Goal: Check status: Verify the current state of an ongoing process or item

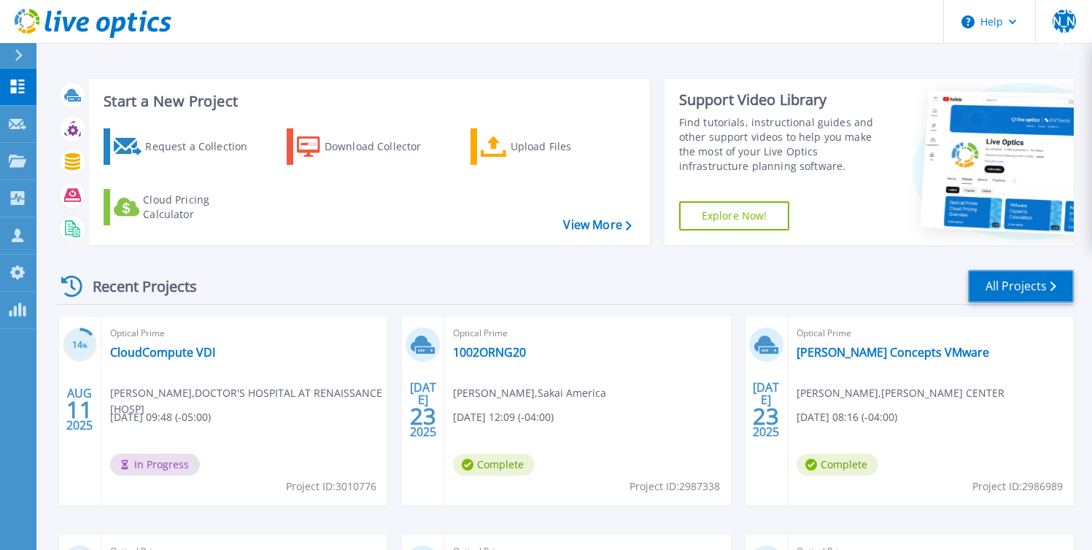
click at [1020, 282] on link "All Projects" at bounding box center [1021, 286] width 106 height 33
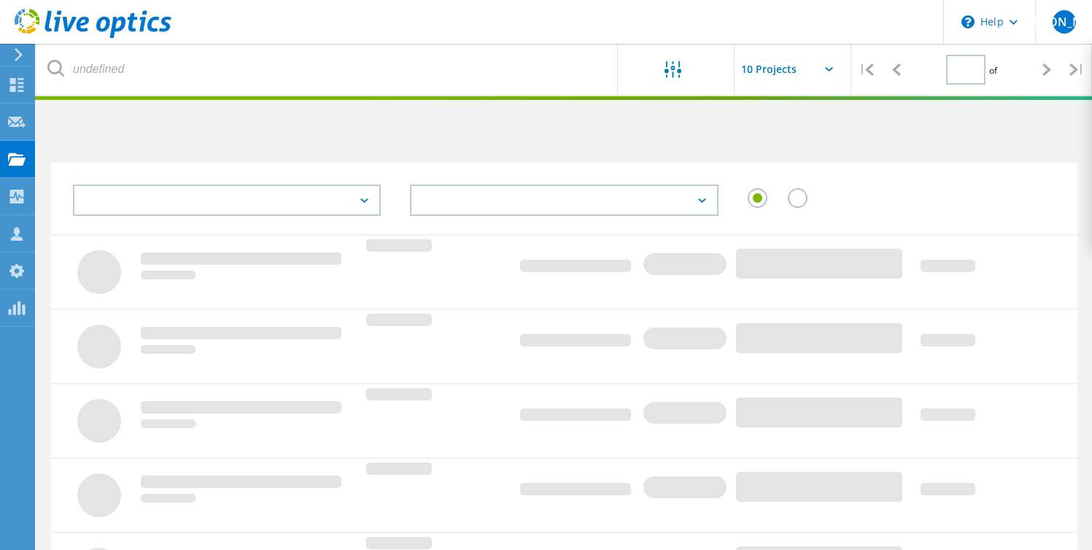
type input "1"
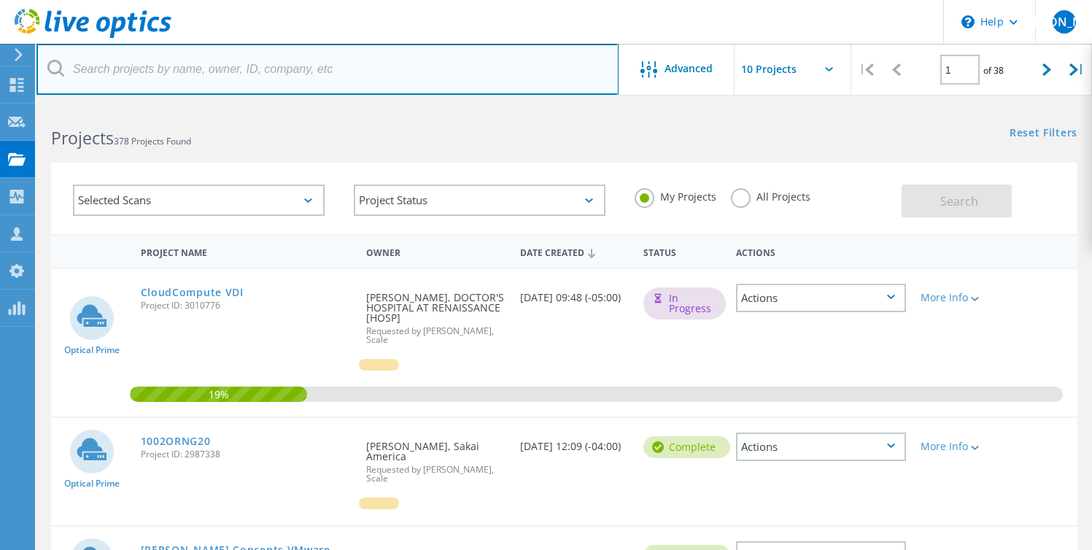
click at [388, 74] on input "text" at bounding box center [327, 69] width 582 height 51
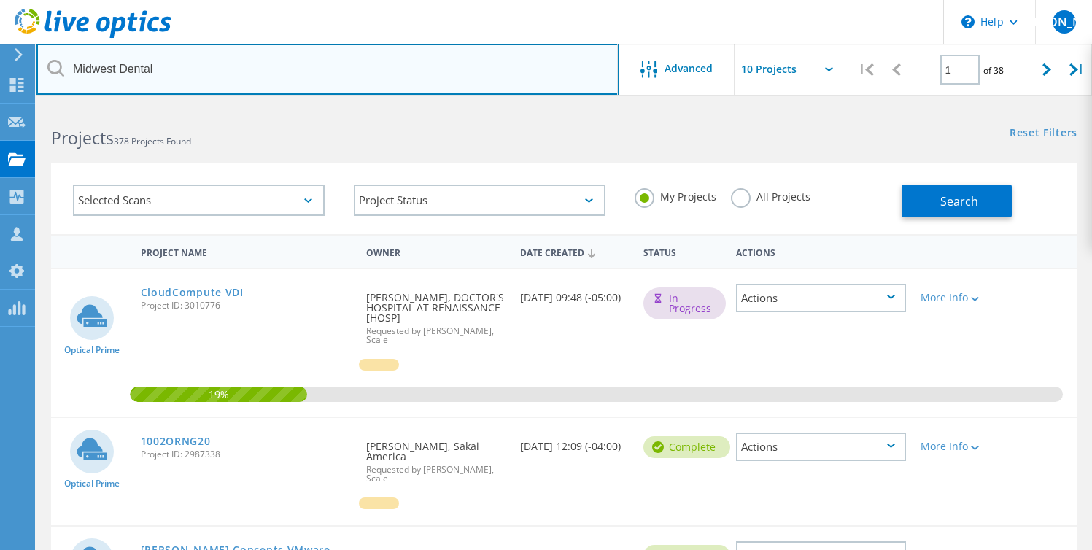
type input "Midwest Dental"
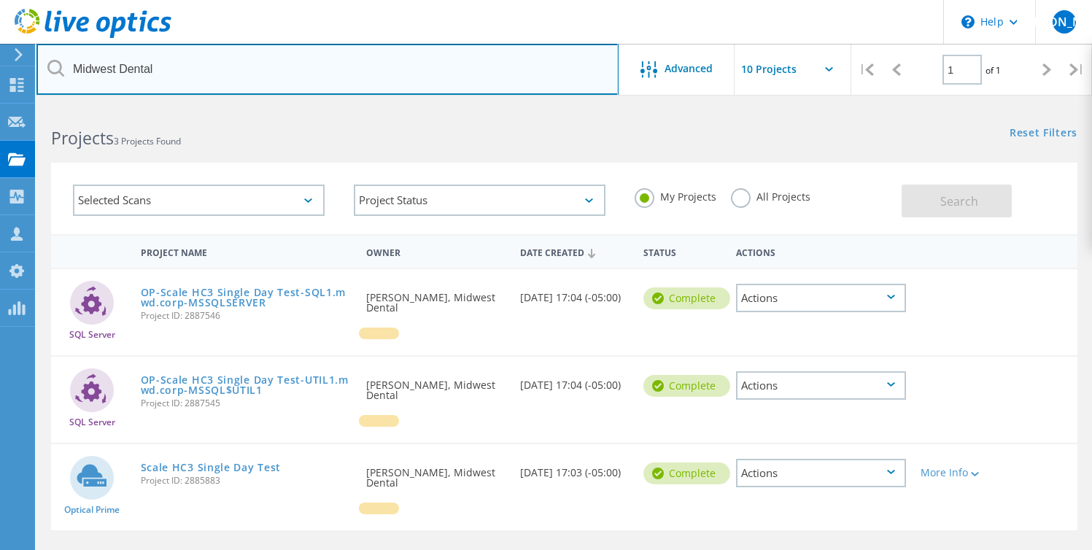
click at [528, 72] on input "Midwest Dental" at bounding box center [327, 69] width 582 height 51
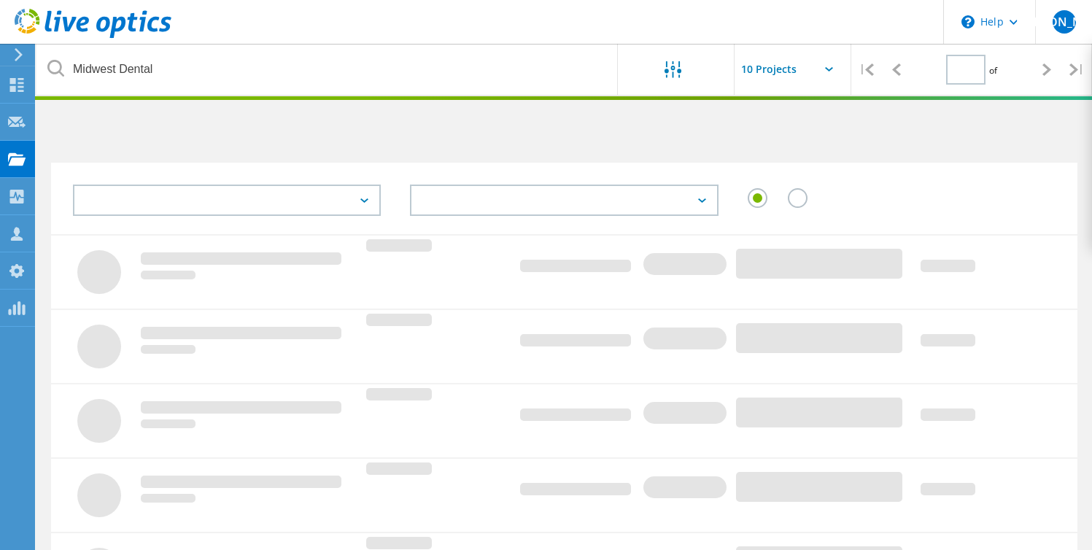
type input "1"
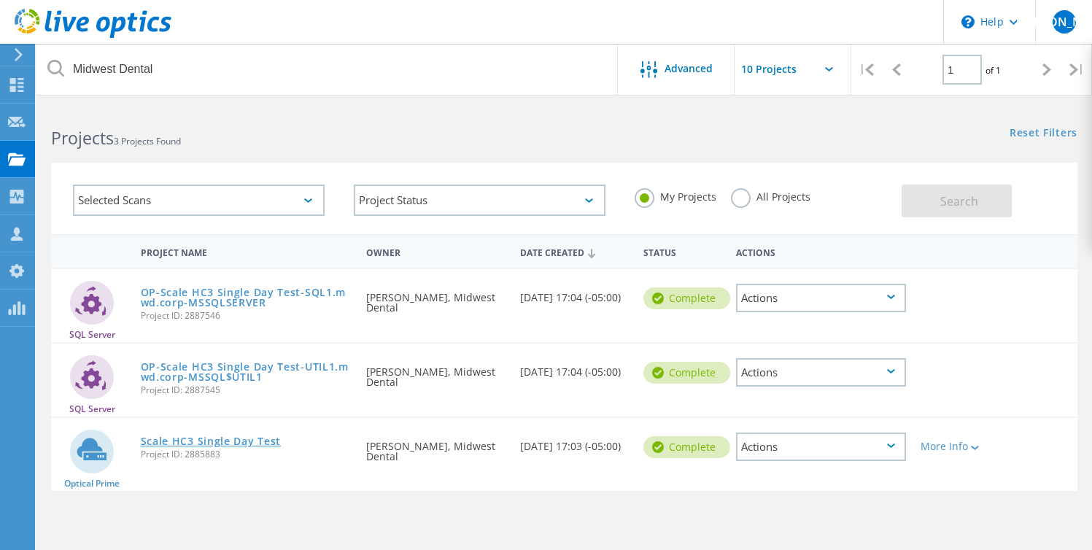
click at [257, 441] on link "Scale HC3 Single Day Test" at bounding box center [211, 441] width 141 height 10
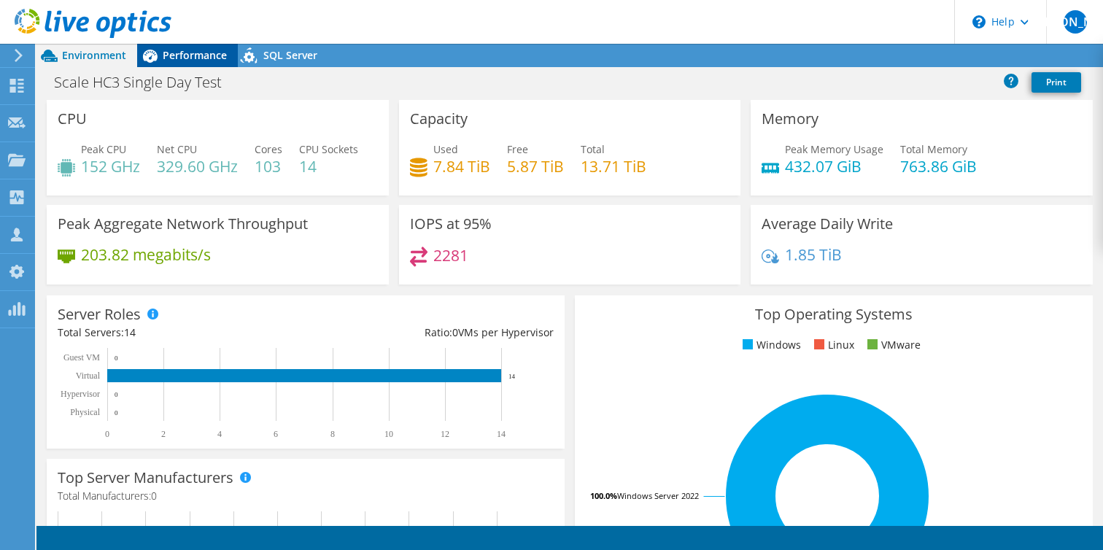
click at [199, 59] on span "Performance" at bounding box center [195, 55] width 64 height 14
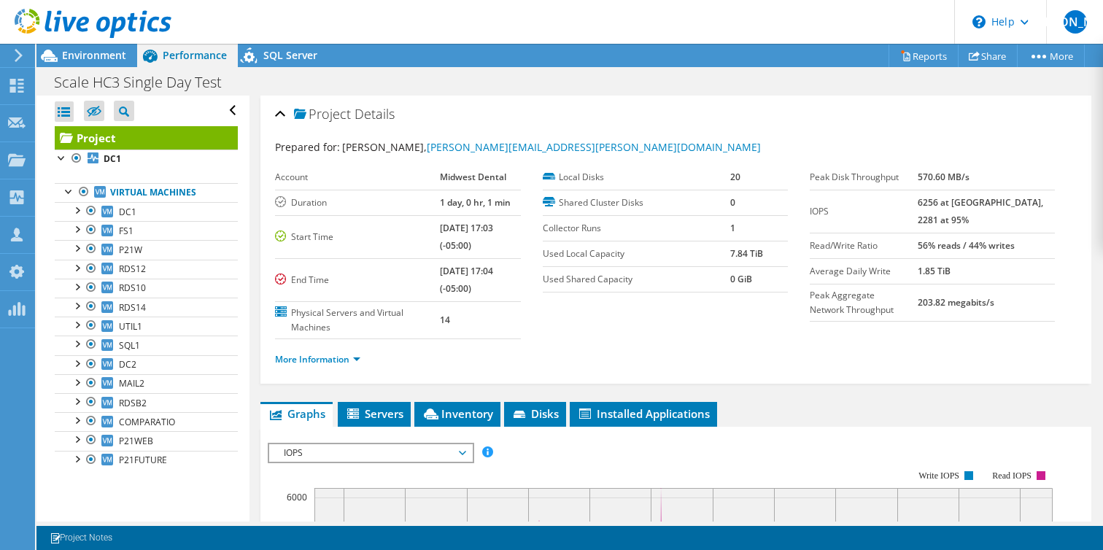
scroll to position [290, 0]
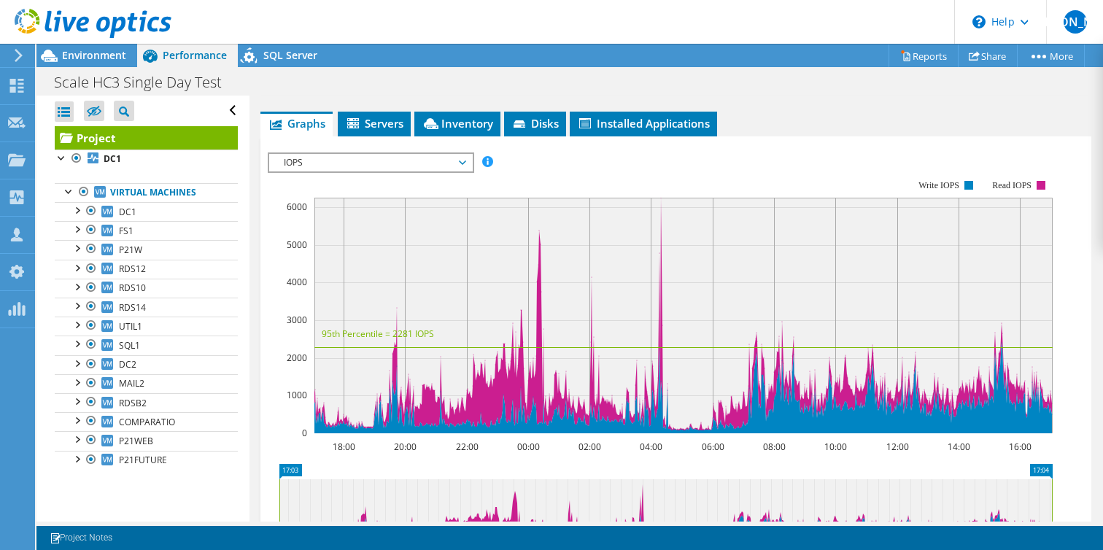
click at [369, 159] on span "IOPS" at bounding box center [371, 163] width 188 height 18
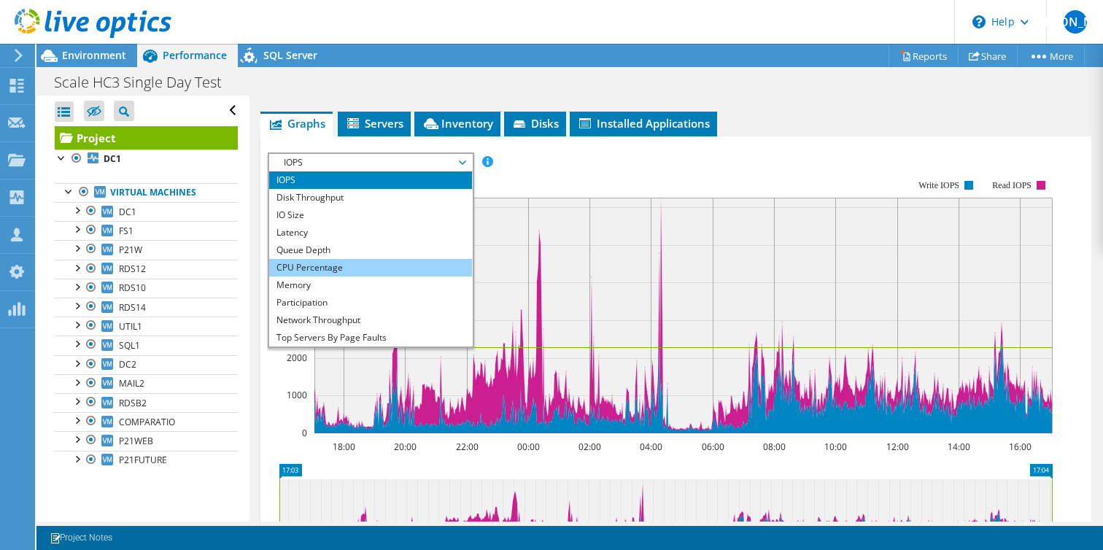
click at [348, 260] on li "CPU Percentage" at bounding box center [370, 268] width 202 height 18
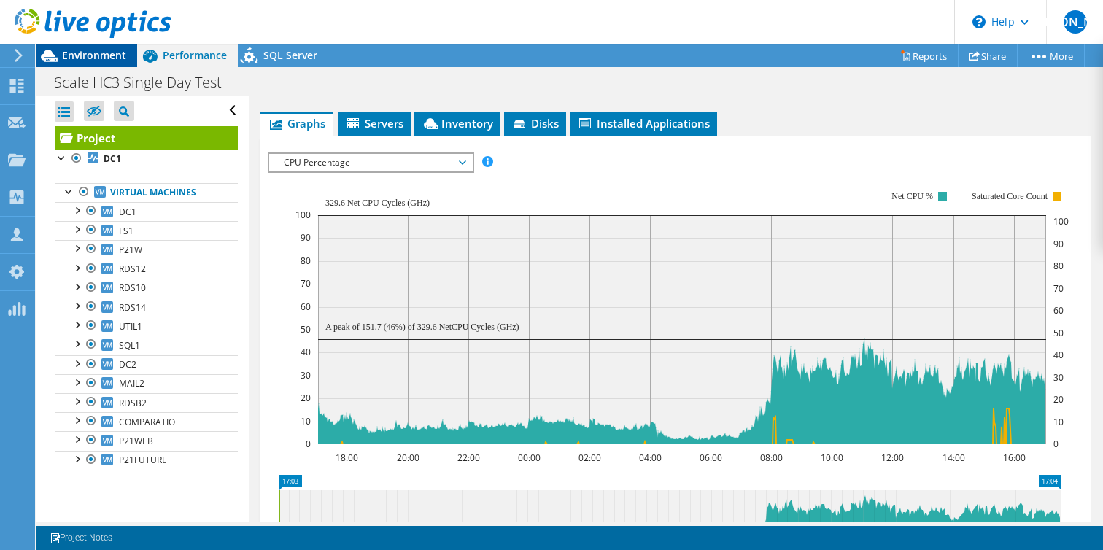
click at [91, 56] on span "Environment" at bounding box center [94, 55] width 64 height 14
